Goal: Information Seeking & Learning: Check status

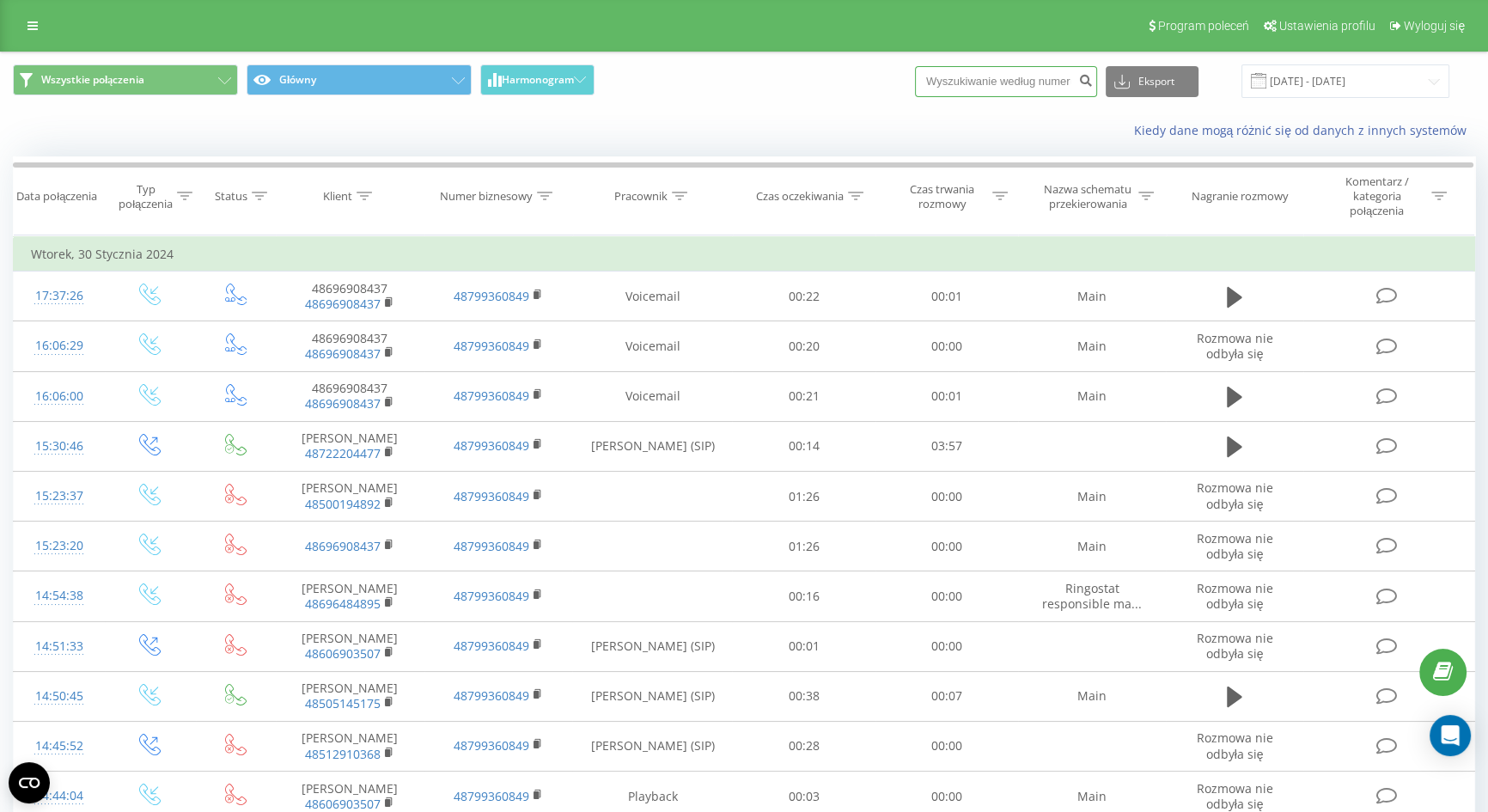
click at [991, 94] on input at bounding box center [1006, 81] width 182 height 31
paste input "+48 501 291 976"
drag, startPoint x: 971, startPoint y: 77, endPoint x: 886, endPoint y: 76, distance: 85.0
click at [886, 76] on div "Wszystkie połączenia Główny Harmonogram +48 501 291 976 Eksport .csv .xls .xlsx…" at bounding box center [743, 80] width 1462 height 34
click at [971, 78] on input "501 291 976" at bounding box center [1006, 81] width 182 height 31
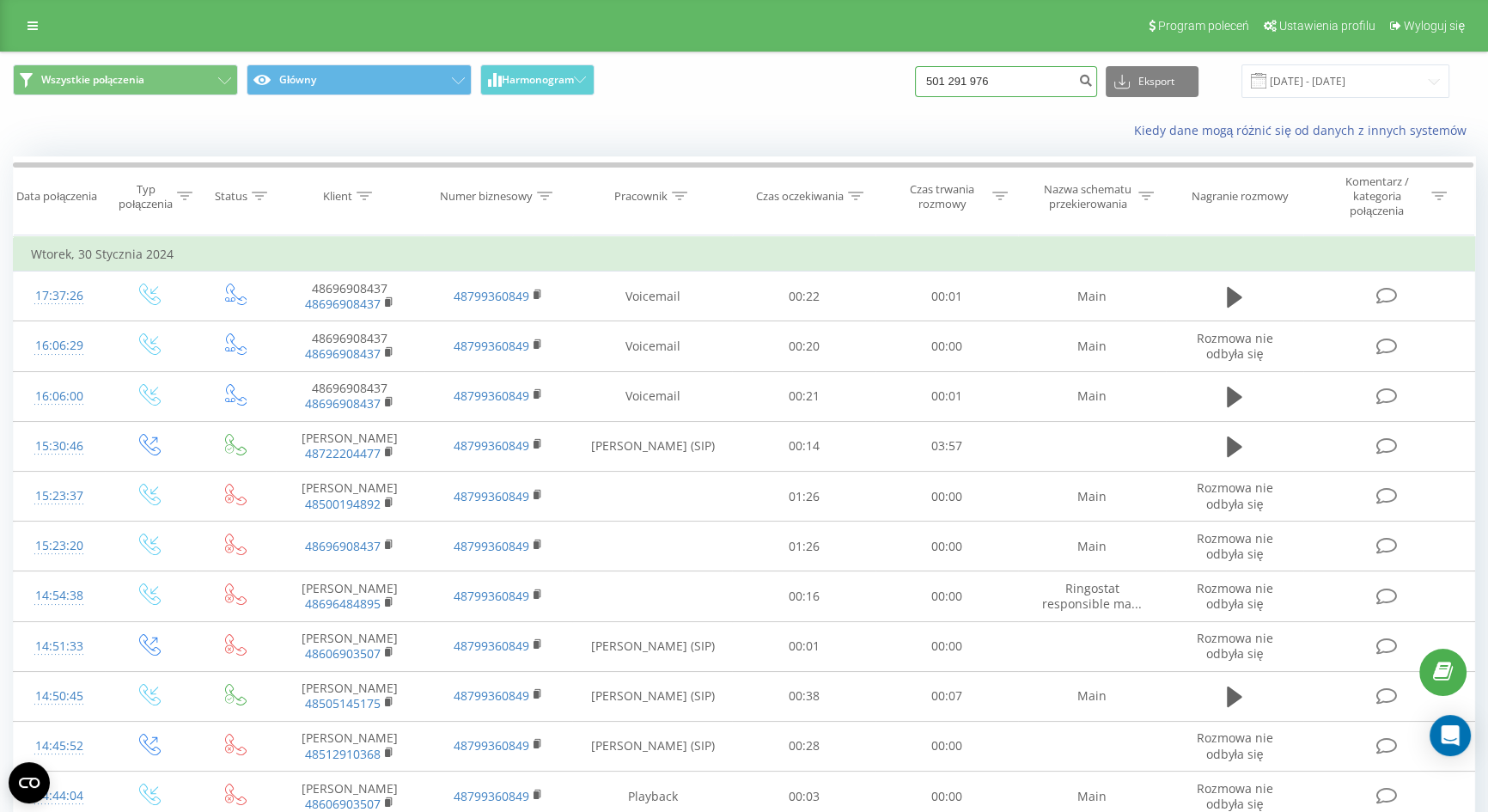
click at [975, 78] on input "501 291 976" at bounding box center [1006, 81] width 182 height 31
click at [991, 79] on input "501291 976" at bounding box center [1006, 81] width 182 height 31
type input "501291976"
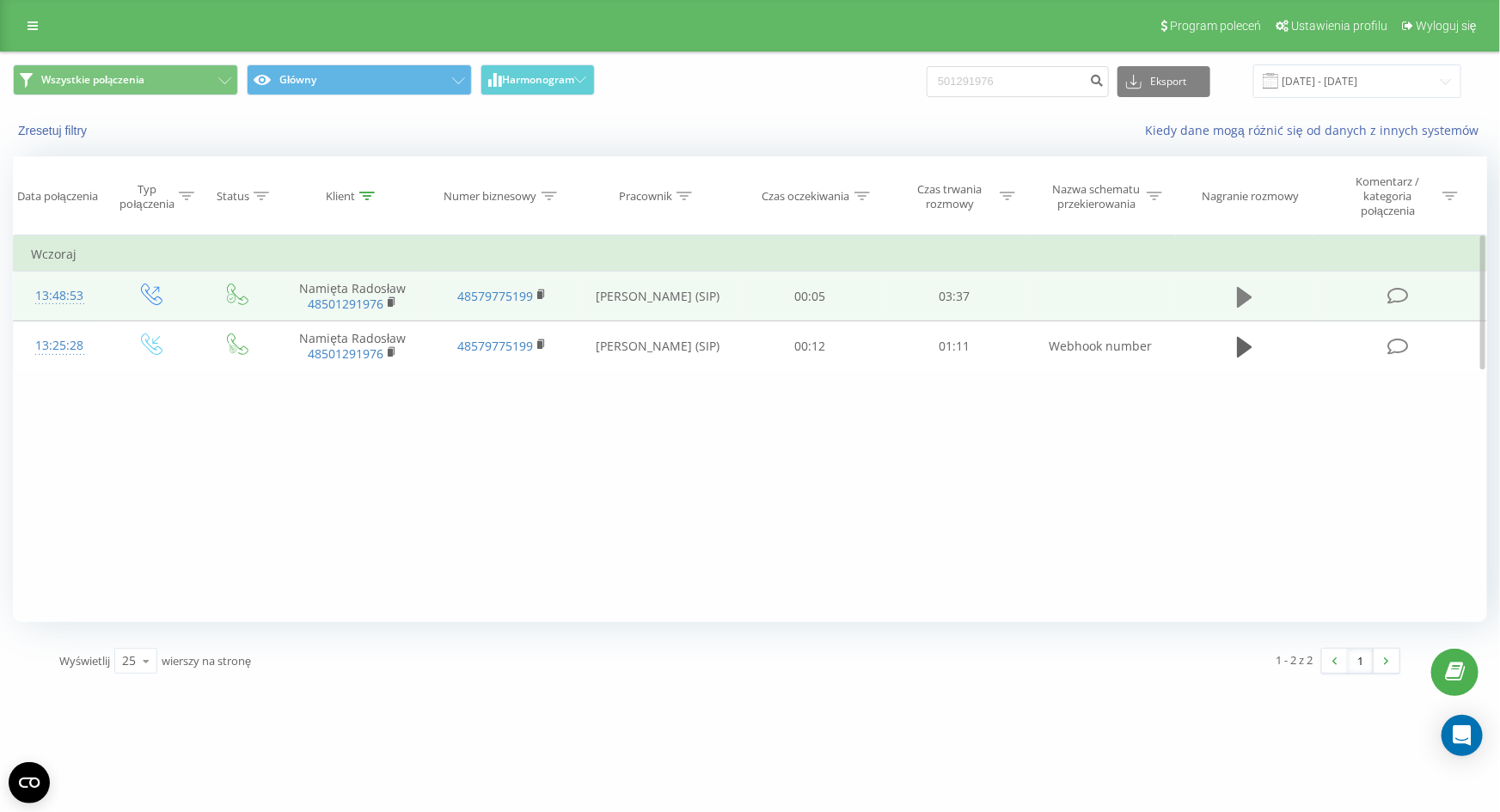
click at [1247, 301] on icon at bounding box center [1244, 297] width 15 height 24
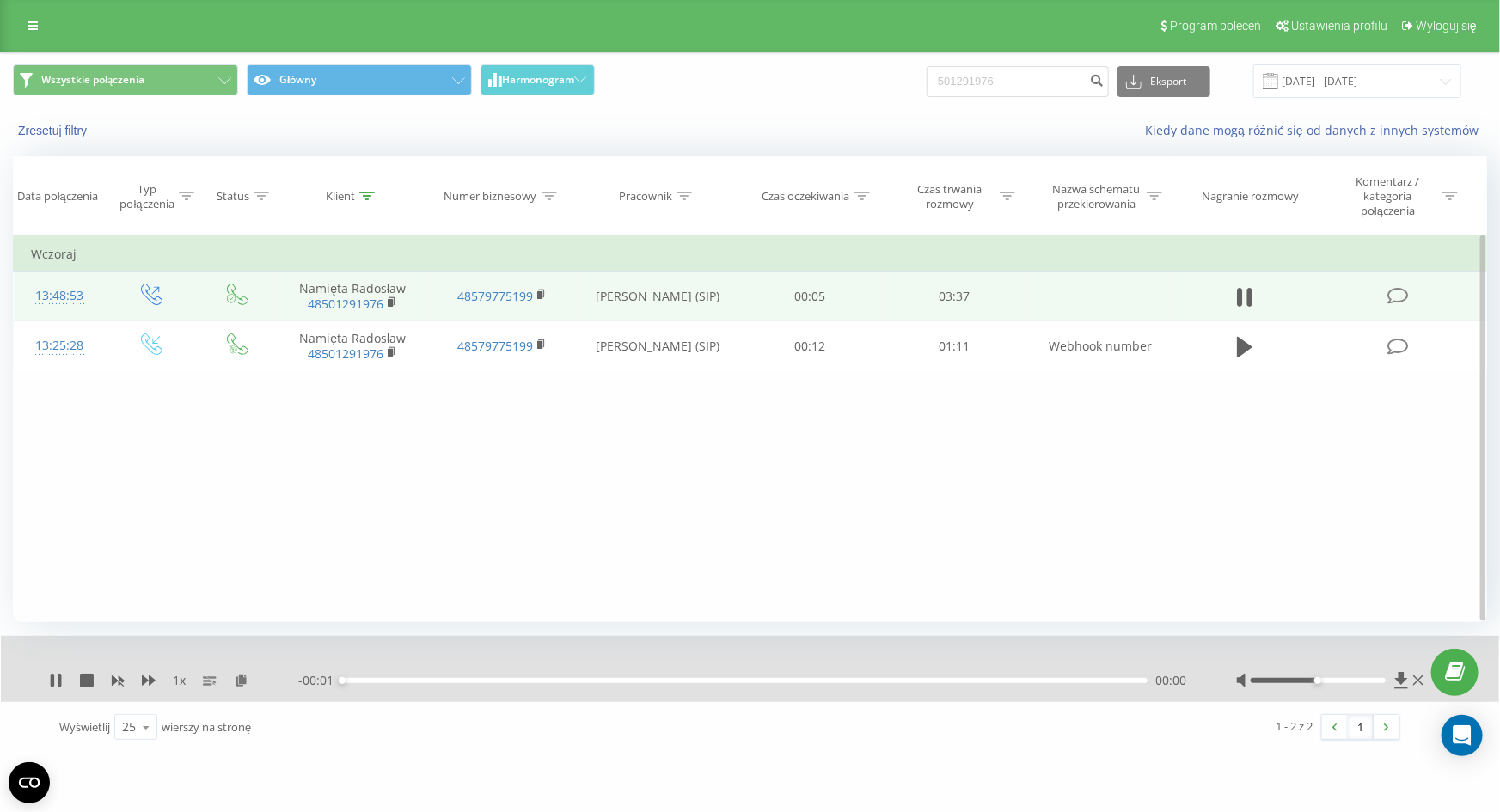
click at [1319, 680] on div at bounding box center [1331, 681] width 192 height 17
drag, startPoint x: 1319, startPoint y: 680, endPoint x: 1453, endPoint y: 698, distance: 135.2
click at [1453, 698] on div "1 x - 03:38 00:00 00:00" at bounding box center [750, 668] width 1498 height 66
click at [632, 679] on div "01:18" at bounding box center [744, 680] width 806 height 5
click at [703, 680] on div "01:24" at bounding box center [744, 680] width 806 height 5
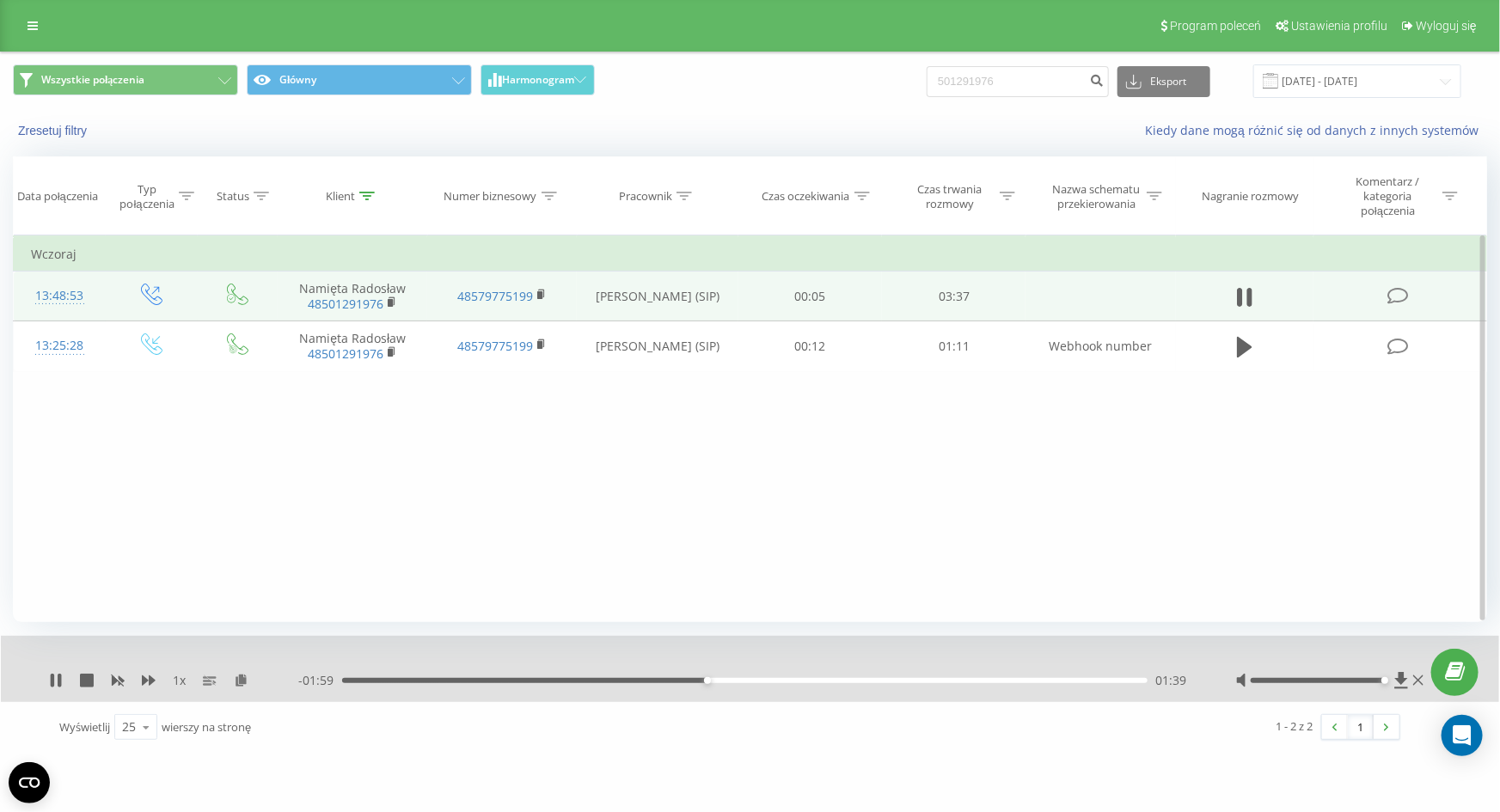
click at [755, 683] on div "- 01:59 01:39 01:39" at bounding box center [745, 681] width 895 height 17
click at [793, 678] on div "01:45" at bounding box center [744, 680] width 806 height 5
click at [836, 678] on div "02:14" at bounding box center [744, 680] width 806 height 5
click at [860, 680] on div "02:14" at bounding box center [744, 680] width 806 height 5
click at [910, 680] on div "02:22" at bounding box center [744, 680] width 806 height 5
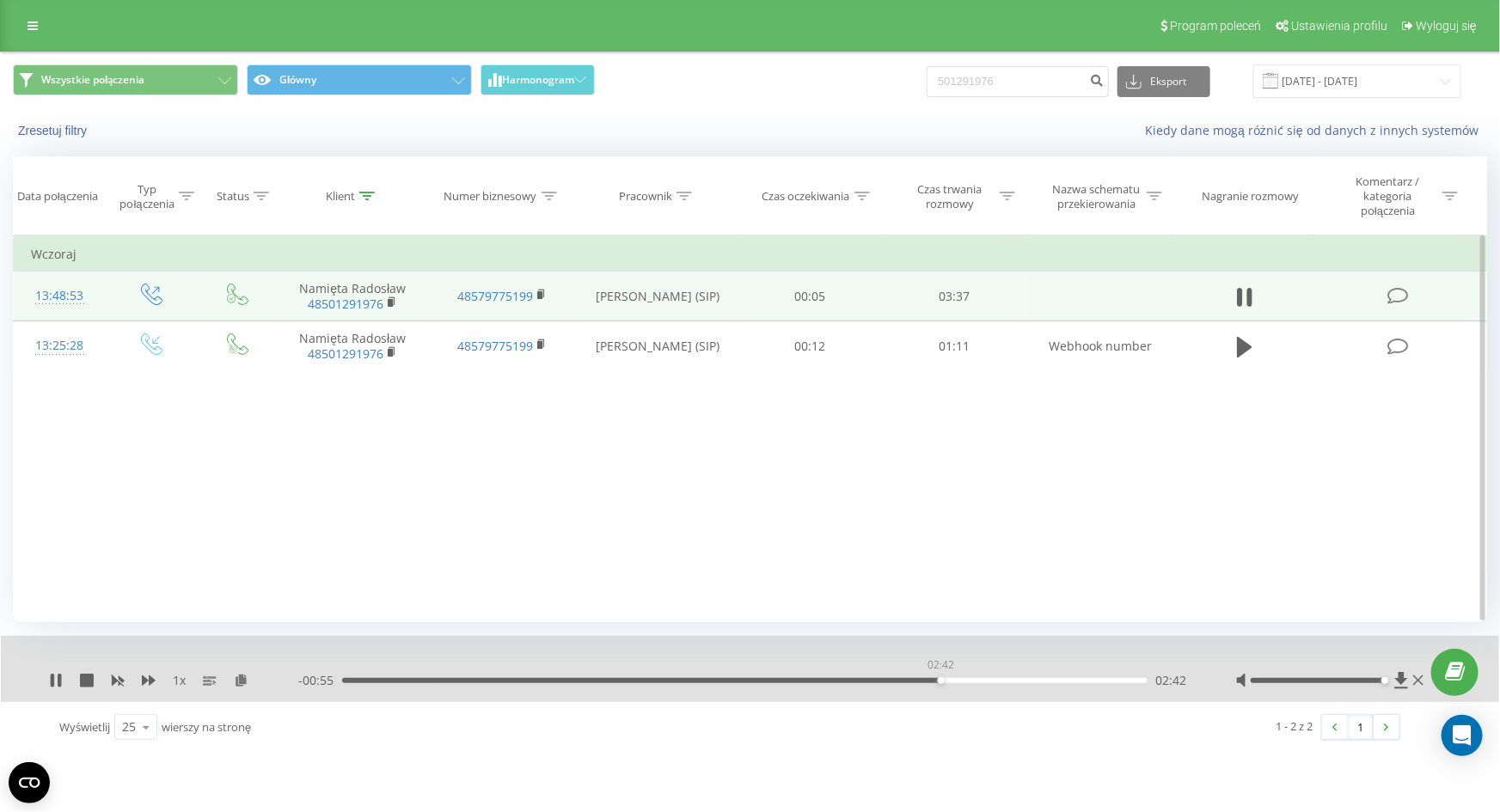
click at [941, 679] on div "02:42" at bounding box center [744, 680] width 806 height 5
click at [985, 679] on div "02:43" at bounding box center [744, 680] width 806 height 5
click at [995, 676] on div "- 00:32 03:06 03:06" at bounding box center [745, 681] width 895 height 17
click at [997, 679] on div "03:06" at bounding box center [744, 680] width 806 height 5
click at [60, 682] on icon at bounding box center [59, 681] width 4 height 13
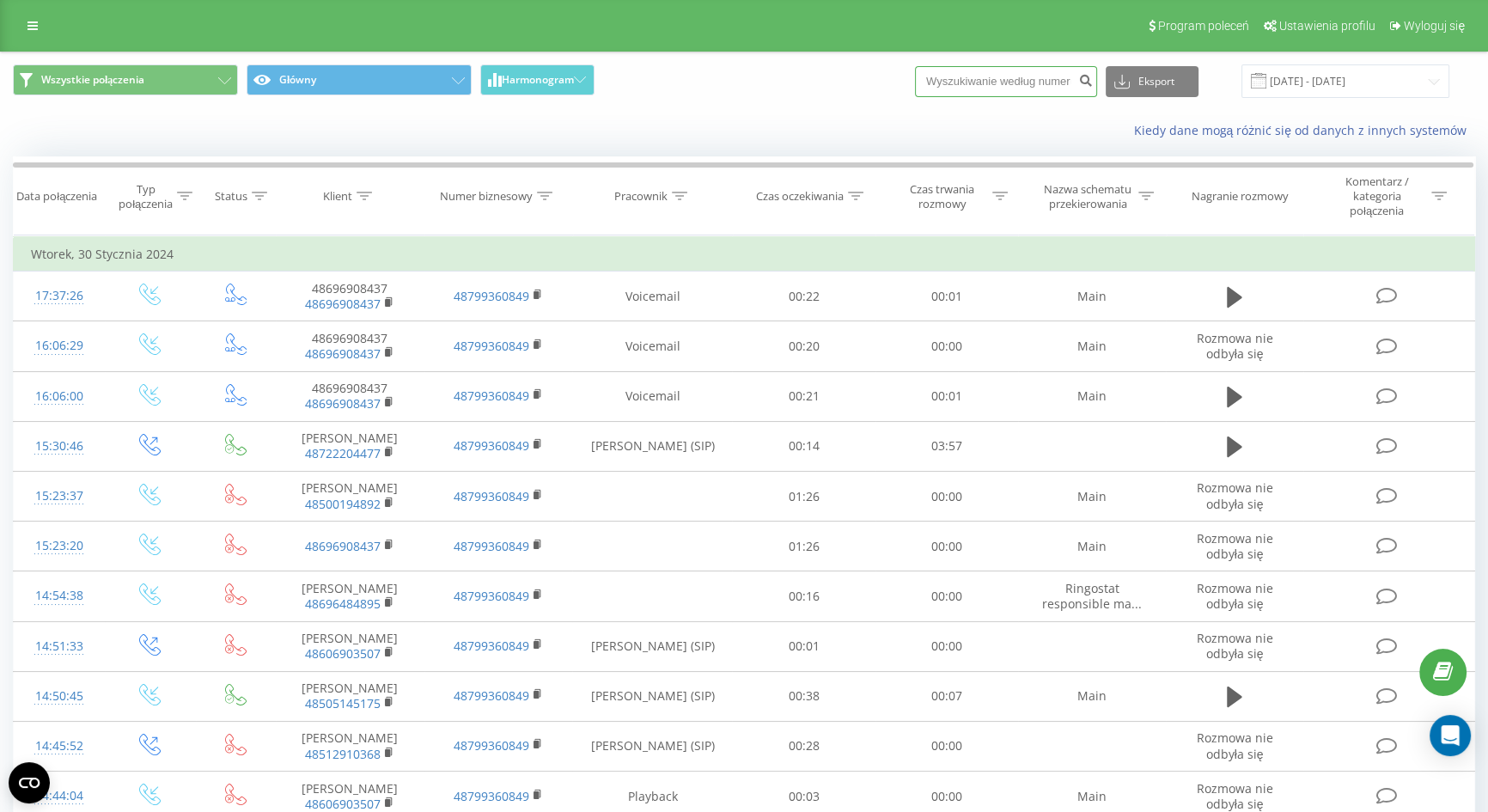
click at [1061, 71] on input at bounding box center [1006, 81] width 182 height 31
paste input "[PHONE_NUMBER]"
click at [965, 78] on input "[PHONE_NUMBER]" at bounding box center [1006, 81] width 182 height 31
click at [970, 79] on input "[PHONE_NUMBER]" at bounding box center [1006, 81] width 182 height 31
type input "661729922"
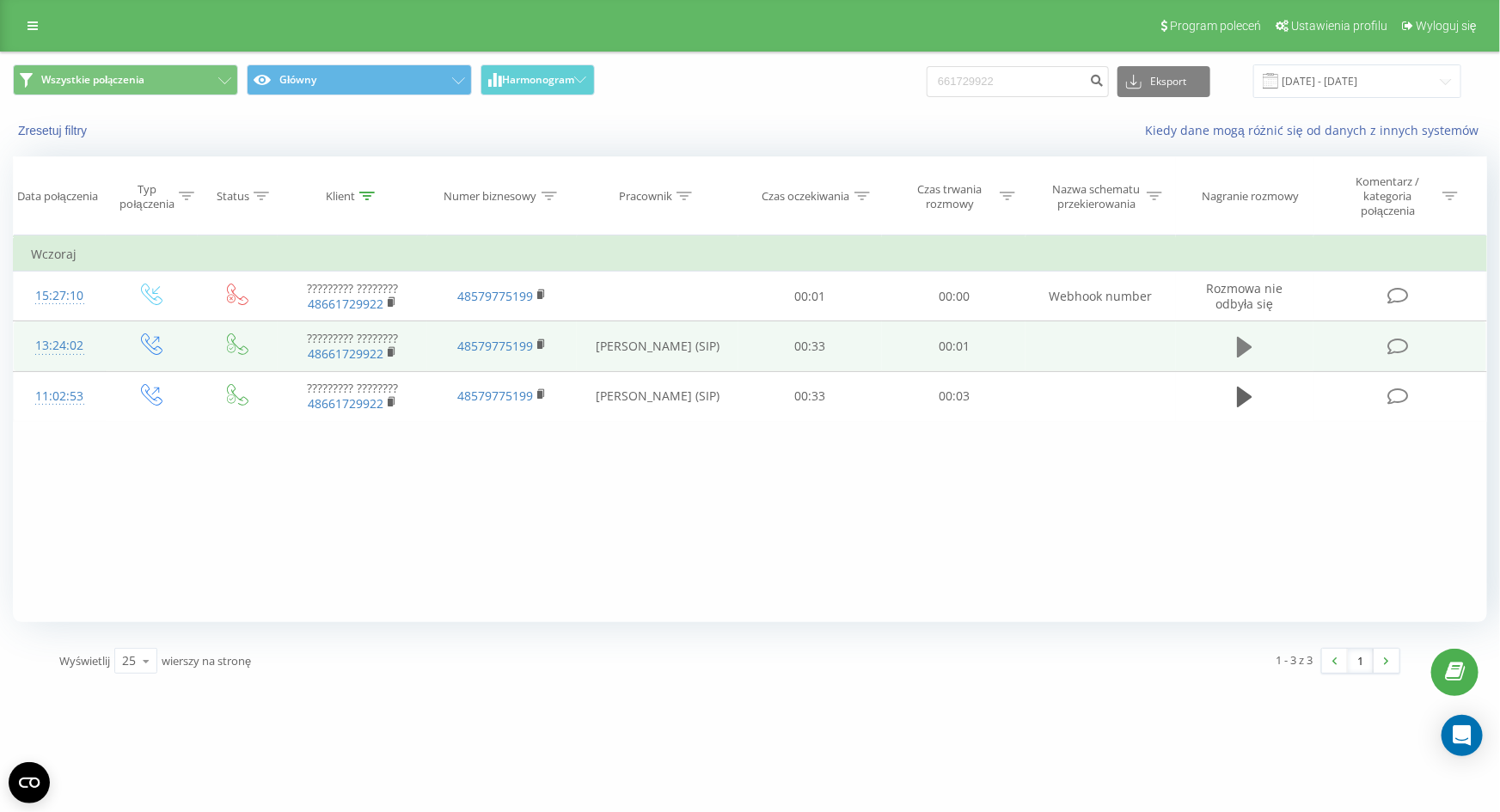
click at [1238, 347] on icon at bounding box center [1244, 347] width 15 height 24
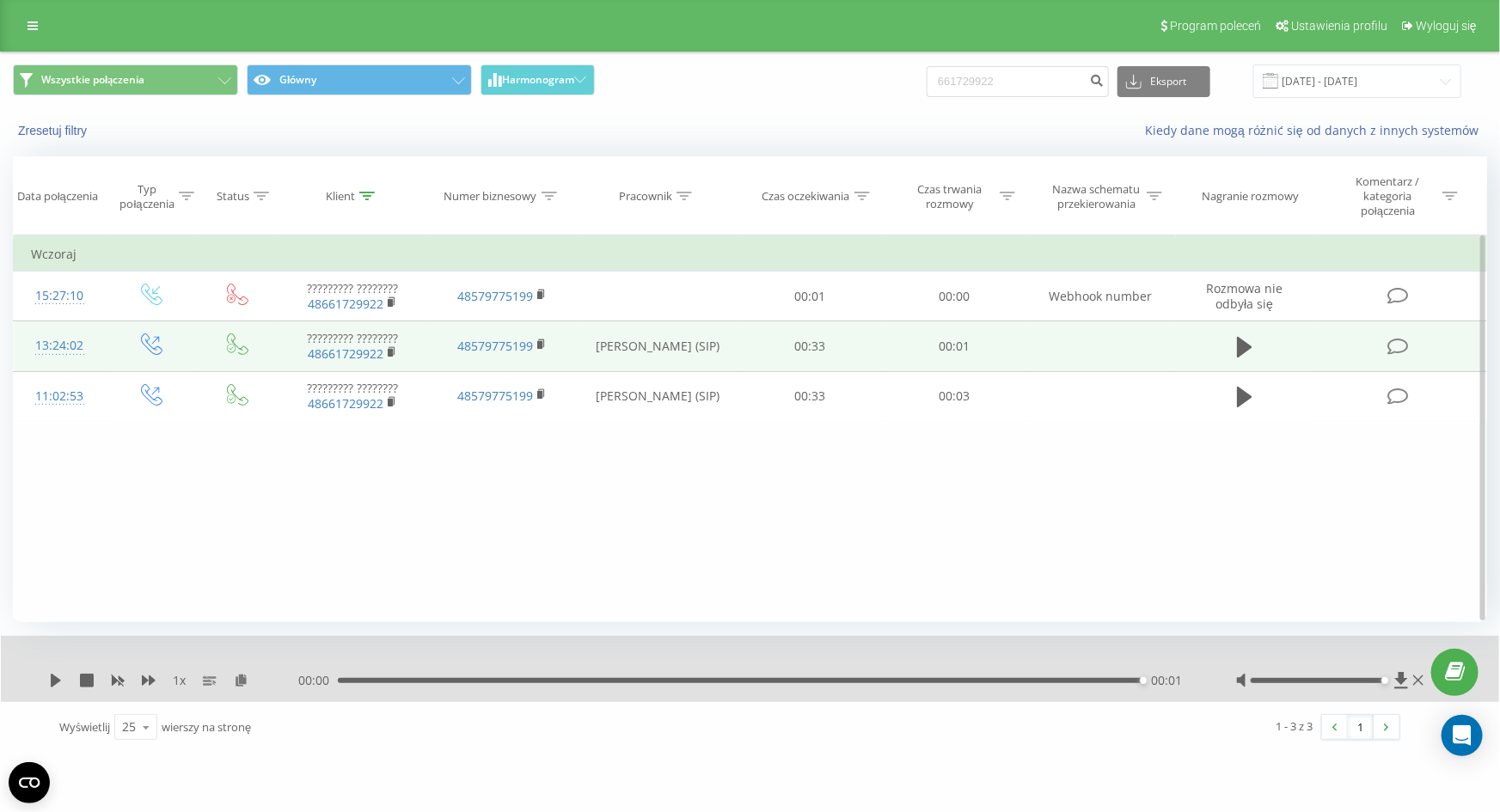
drag, startPoint x: 1322, startPoint y: 678, endPoint x: 1495, endPoint y: 668, distance: 173.3
click at [1495, 668] on div "1 x 00:00 00:01 00:01" at bounding box center [750, 668] width 1498 height 66
